Goal: Contribute content: Add original content to the website for others to see

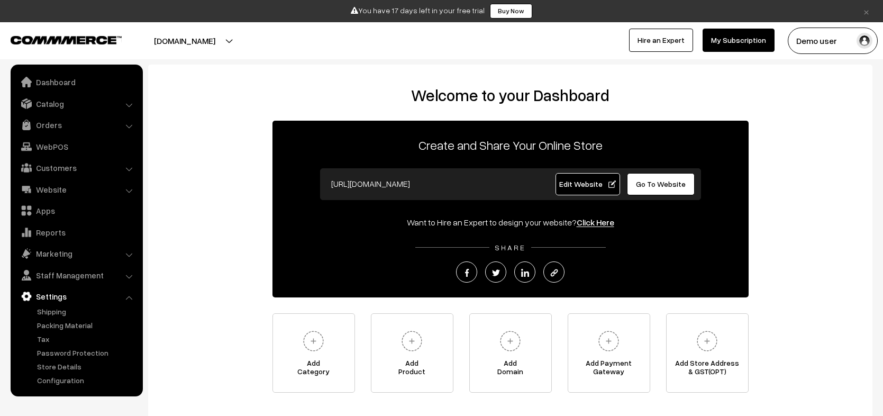
click at [96, 108] on link "Catalog" at bounding box center [76, 103] width 126 height 19
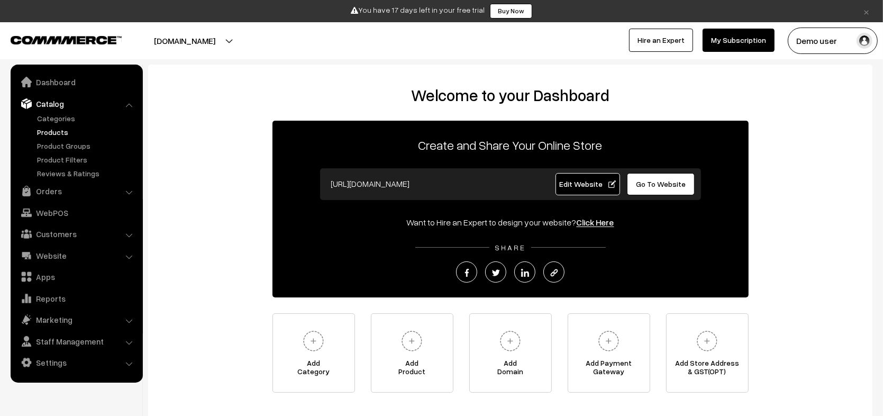
drag, startPoint x: 63, startPoint y: 139, endPoint x: 55, endPoint y: 133, distance: 9.5
click at [62, 138] on ul "Categories" at bounding box center [76, 146] width 127 height 66
click at [53, 132] on link "Products" at bounding box center [86, 131] width 105 height 11
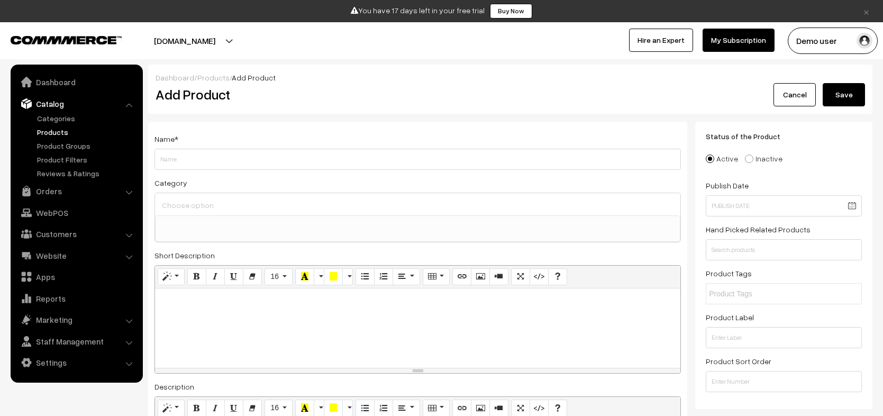
select select
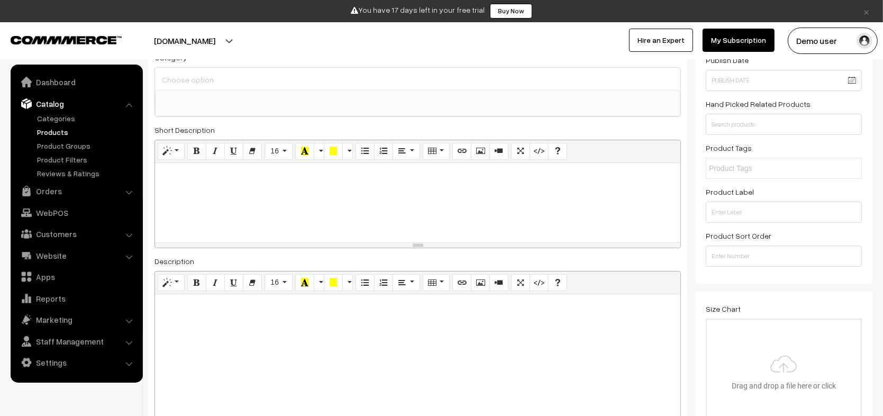
scroll to position [127, 0]
click at [489, 147] on button "Video" at bounding box center [498, 149] width 19 height 17
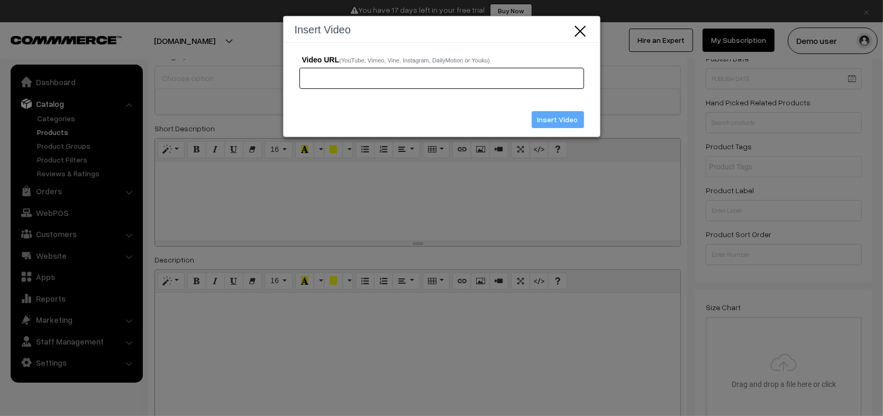
click at [360, 83] on input "Video URL (YouTube, Vimeo, Vine, Instagram, DailyMotion or Youku)" at bounding box center [441, 78] width 285 height 21
drag, startPoint x: 360, startPoint y: 83, endPoint x: 334, endPoint y: 69, distance: 29.4
click at [334, 69] on input "Video URL (YouTube, Vimeo, Vine, Instagram, DailyMotion or Youku)" at bounding box center [441, 78] width 285 height 21
paste input "https://www.youtube.com/watch?v=2s6mIboARCM"
type input "https://www.youtube.com/watch?v=2s6mIboARCM"
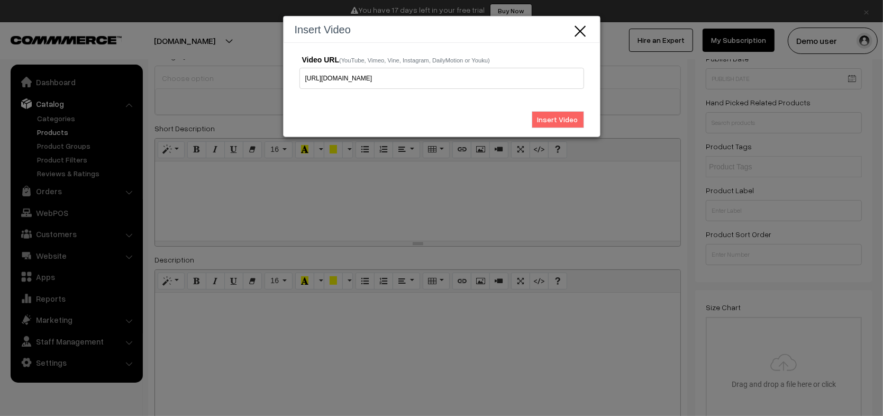
click at [559, 121] on input "Insert Video" at bounding box center [558, 119] width 52 height 17
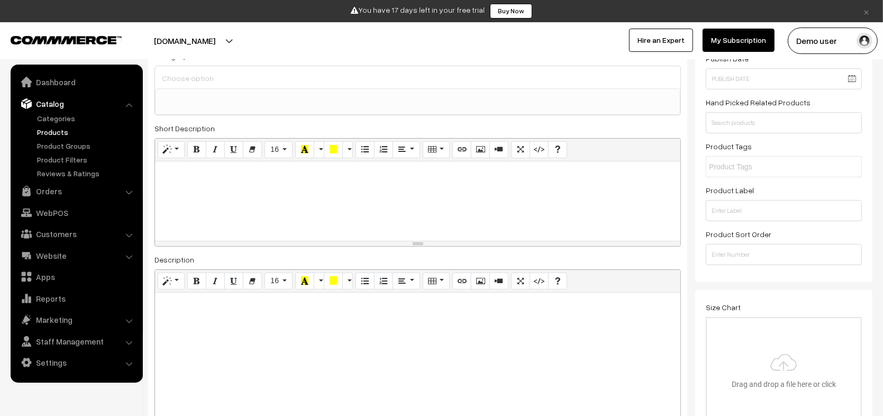
scroll to position [0, 0]
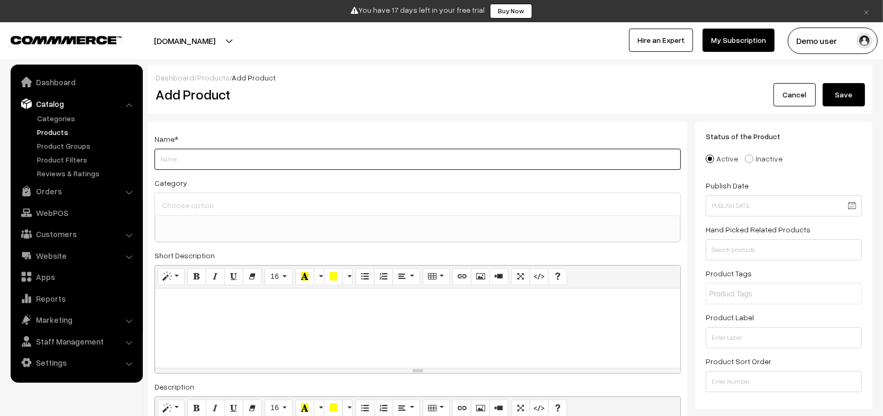
click at [252, 159] on input "Weight" at bounding box center [418, 159] width 527 height 21
type input "test arasan"
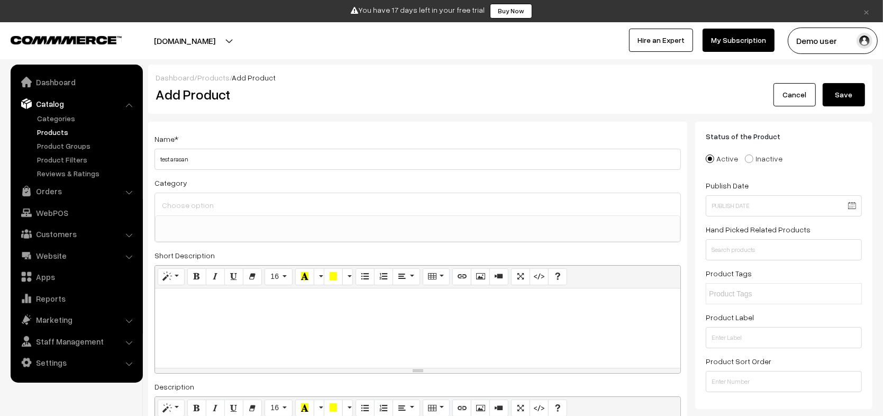
click at [855, 99] on button "Save" at bounding box center [844, 94] width 42 height 23
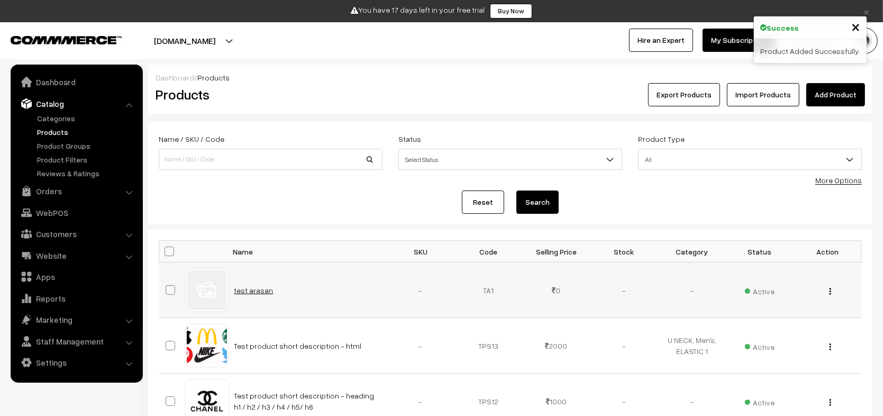
click at [259, 293] on link "test arasan" at bounding box center [253, 290] width 39 height 9
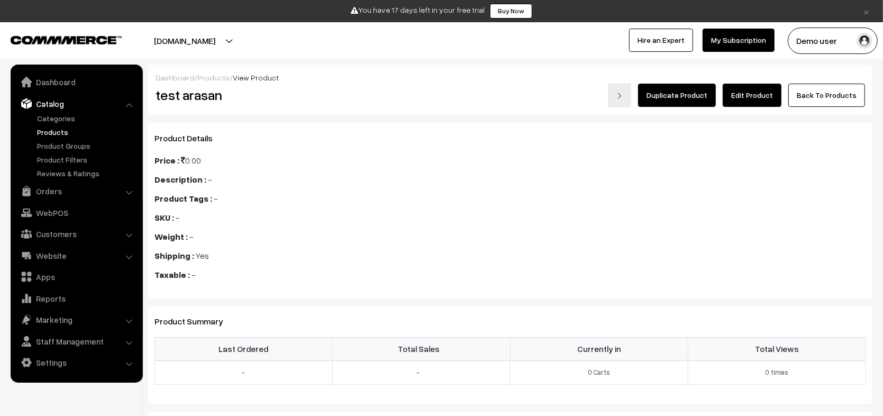
click at [752, 91] on link "Edit Product" at bounding box center [752, 95] width 59 height 23
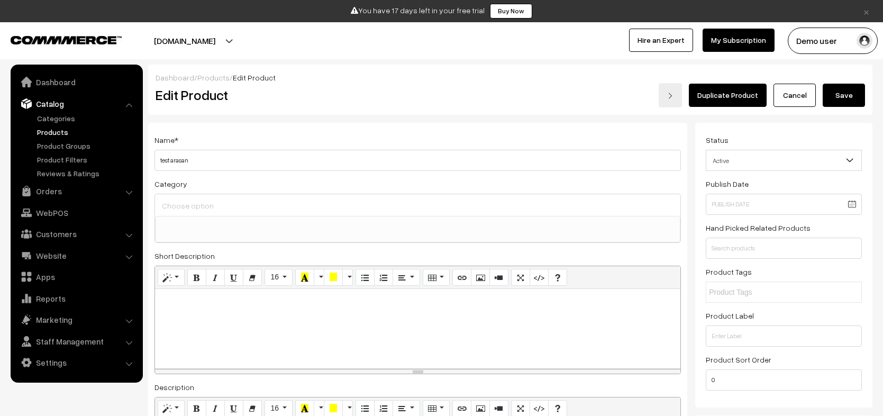
select select
click at [790, 99] on link "Cancel" at bounding box center [795, 95] width 42 height 23
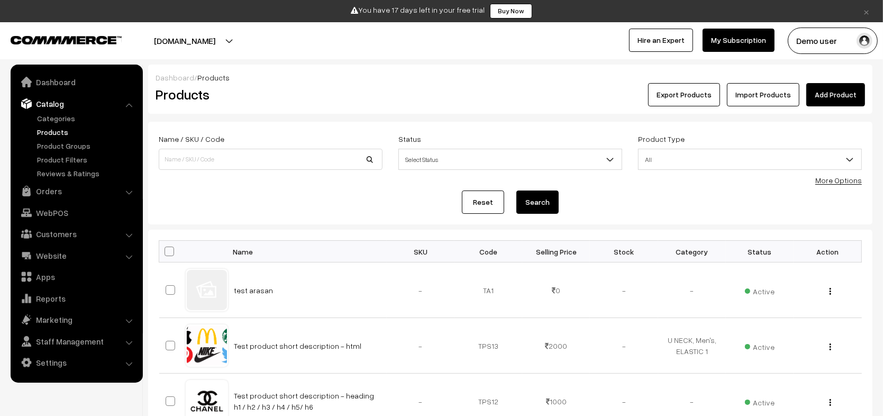
click at [194, 38] on button "[DOMAIN_NAME]" at bounding box center [184, 41] width 135 height 26
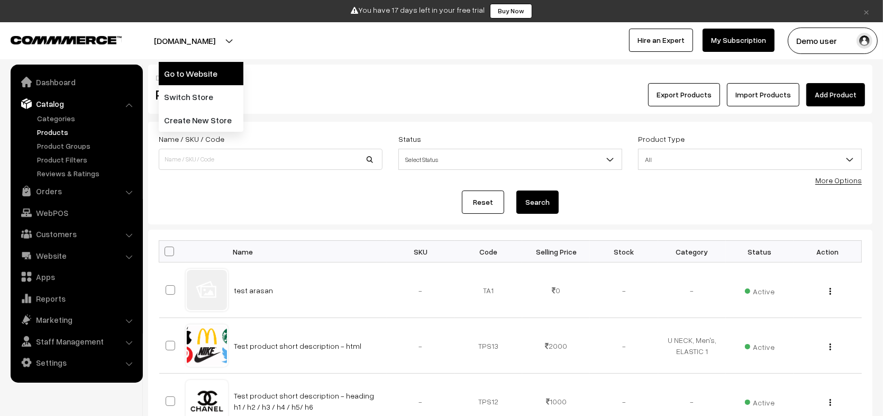
click at [205, 80] on link "Go to Website" at bounding box center [201, 73] width 85 height 23
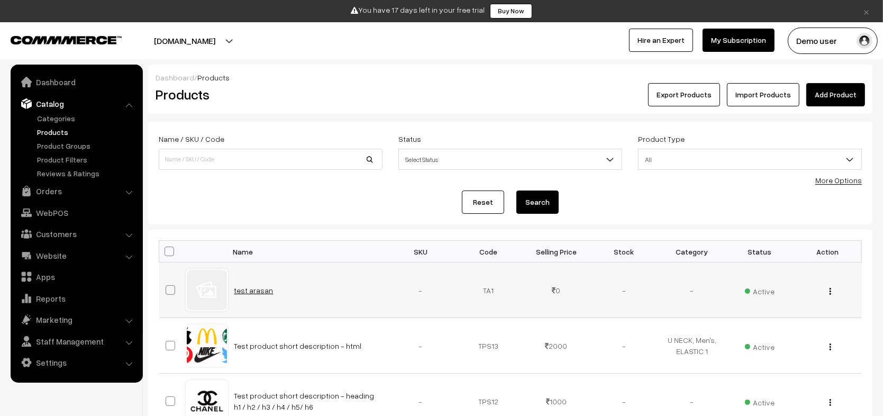
click at [258, 291] on link "test arasan" at bounding box center [253, 290] width 39 height 9
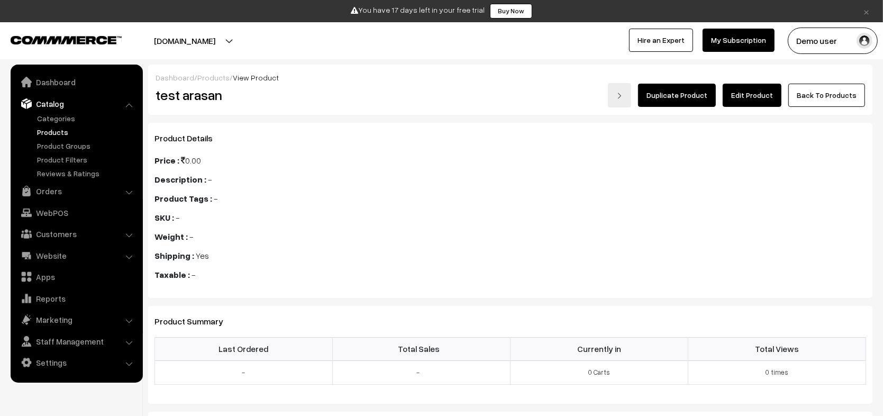
click at [765, 98] on link "Edit Product" at bounding box center [752, 95] width 59 height 23
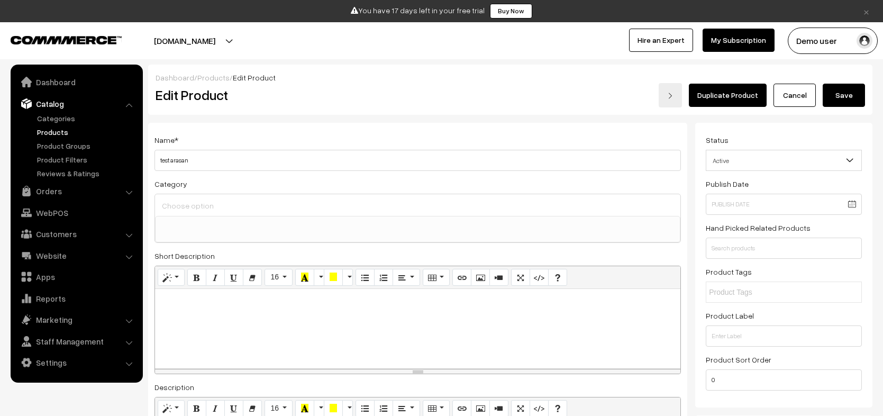
select select
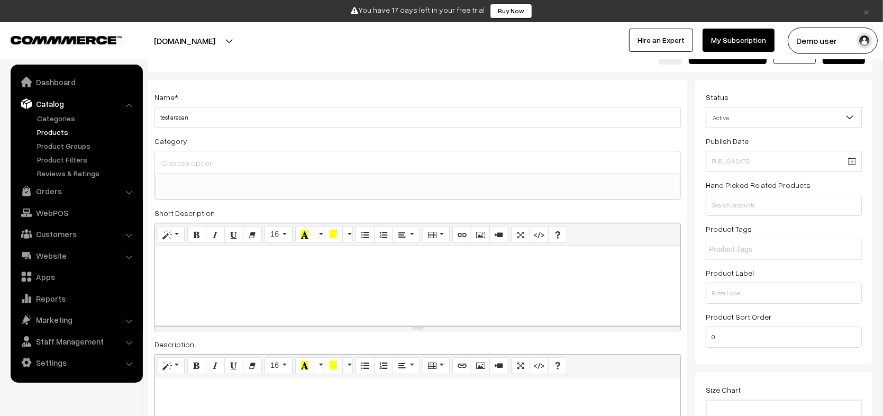
scroll to position [63, 0]
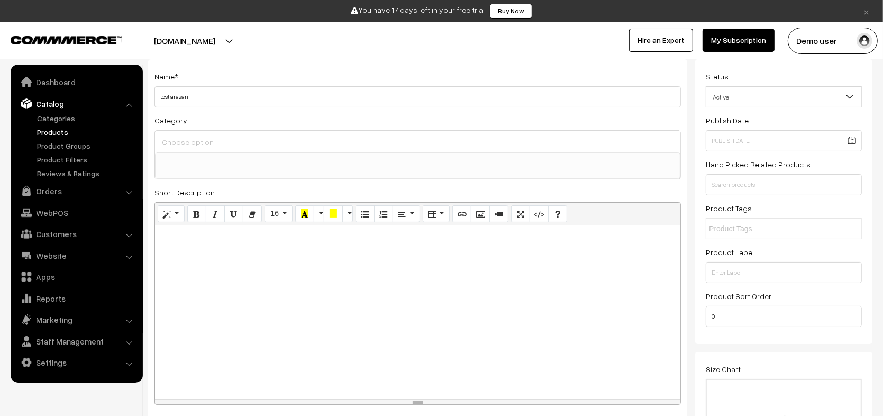
drag, startPoint x: 673, startPoint y: 307, endPoint x: 654, endPoint y: 396, distance: 91.4
click at [655, 400] on div "resize" at bounding box center [417, 402] width 525 height 5
click at [560, 287] on p at bounding box center [417, 334] width 515 height 207
click at [537, 212] on icon "Code View" at bounding box center [538, 213] width 7 height 8
type textarea "<p><br><iframe frameborder="0" src="//www.youtube.com/embed/2s6mIboARCM" width=…"
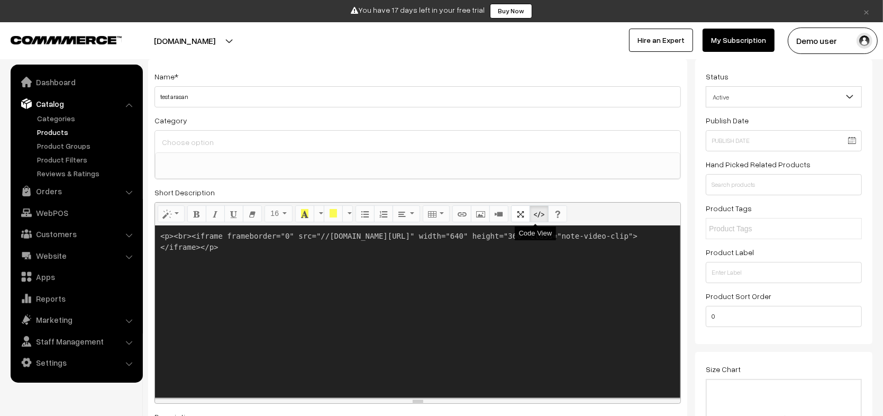
click at [530, 215] on button "Code View" at bounding box center [539, 213] width 19 height 17
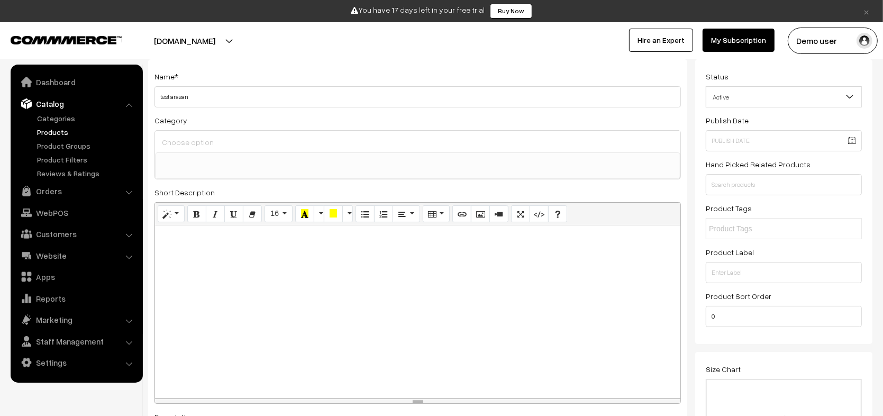
click at [517, 297] on p at bounding box center [417, 334] width 515 height 207
click at [492, 221] on div "Normal Quote Code Header 1 Header 2 Header 3 Header 4 Header 5 Header 6 16 8 9 …" at bounding box center [417, 214] width 525 height 23
click at [496, 210] on icon "Video" at bounding box center [498, 213] width 7 height 8
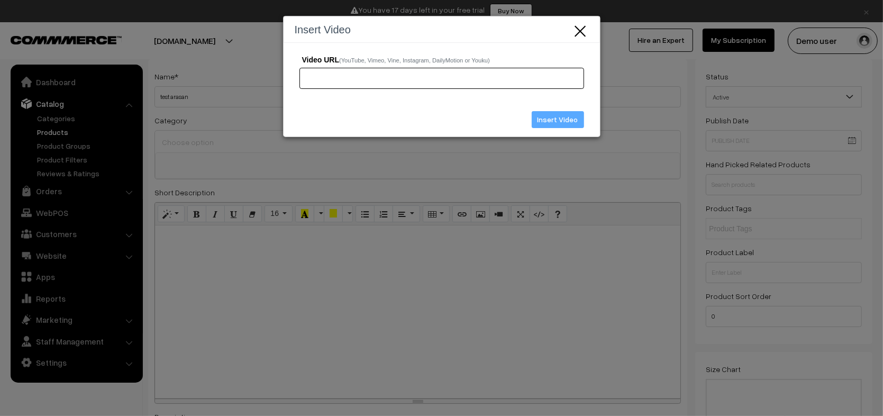
paste input "https://www.youtube.com/watch?v=boJG84Jcf-4"
type input "https://www.youtube.com/watch?v=boJG84Jcf-4"
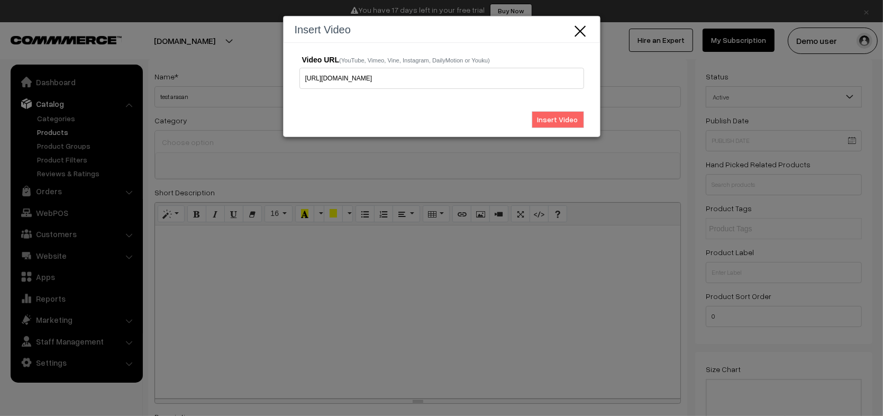
click at [576, 116] on input "Insert Video" at bounding box center [558, 119] width 52 height 17
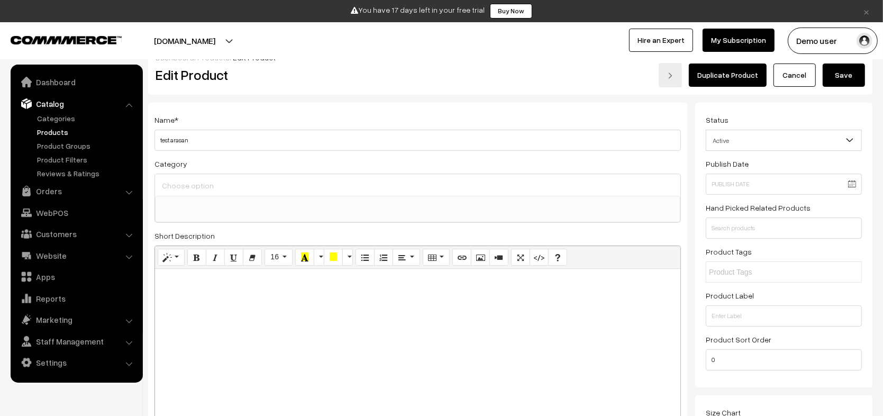
scroll to position [0, 0]
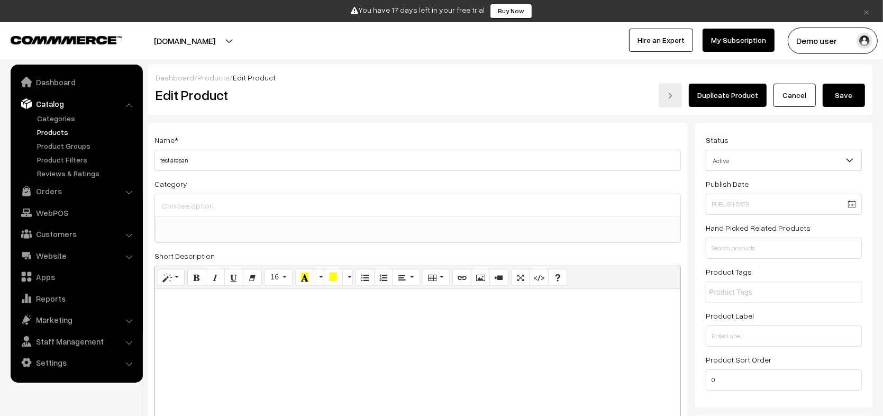
click at [842, 94] on button "Save" at bounding box center [844, 95] width 42 height 23
